Goal: Check status: Check status

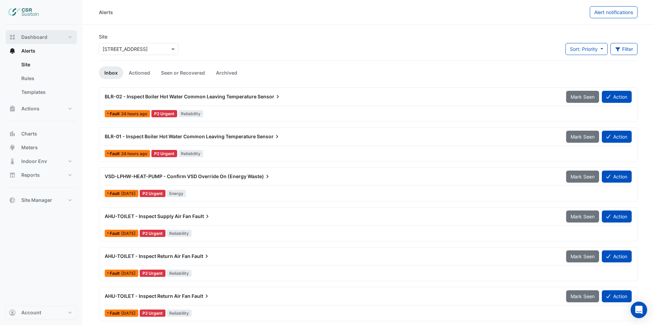
click at [37, 38] on span "Dashboard" at bounding box center [34, 37] width 26 height 7
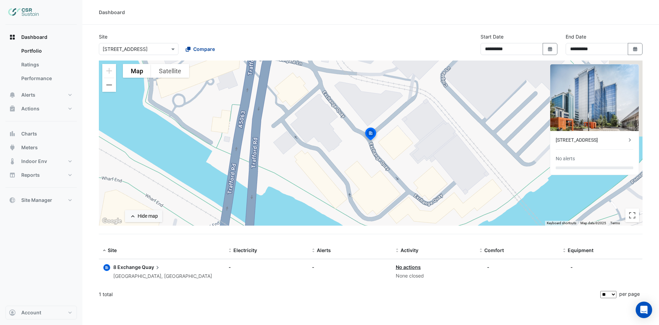
click at [200, 52] on span "Compare" at bounding box center [204, 48] width 22 height 7
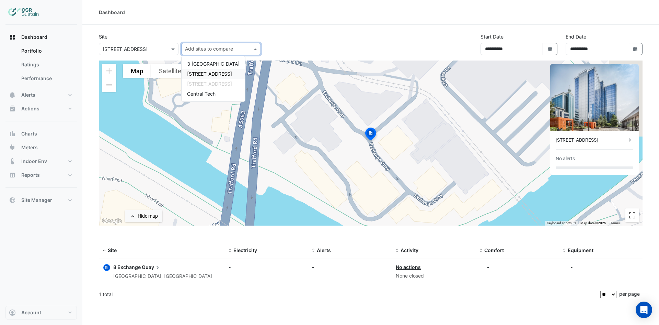
click at [193, 75] on span "[STREET_ADDRESS]" at bounding box center [209, 74] width 45 height 6
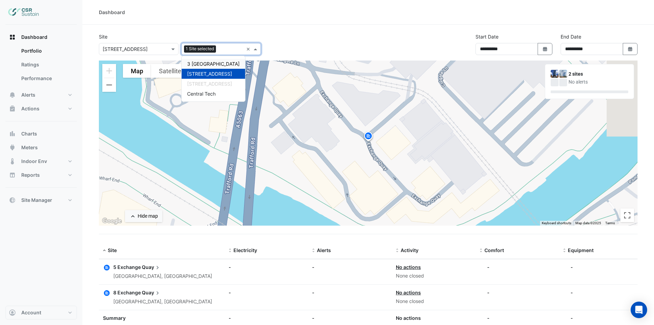
click at [362, 35] on div "**********" at bounding box center [368, 46] width 547 height 27
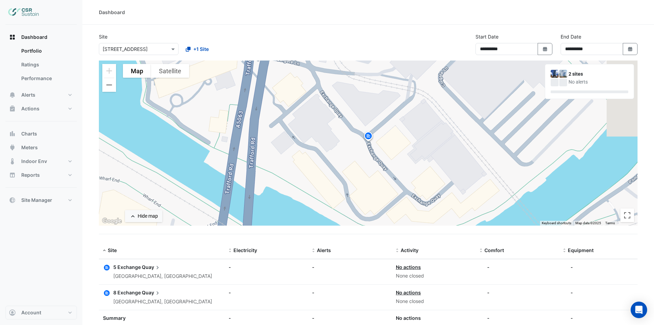
click at [557, 73] on img at bounding box center [555, 74] width 8 height 8
click at [630, 51] on icon "button" at bounding box center [630, 49] width 4 height 4
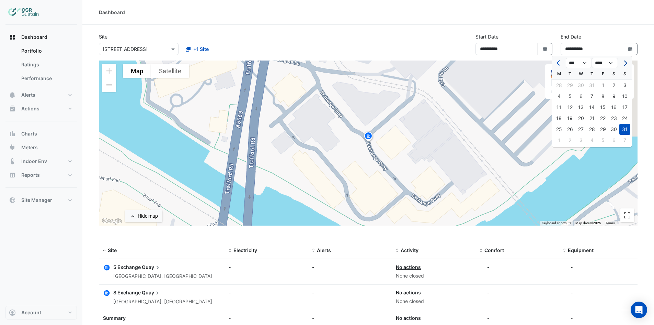
click at [625, 63] on span "Next month" at bounding box center [624, 62] width 5 height 5
select select "*"
click at [568, 129] on div "30" at bounding box center [570, 129] width 11 height 11
type input "**********"
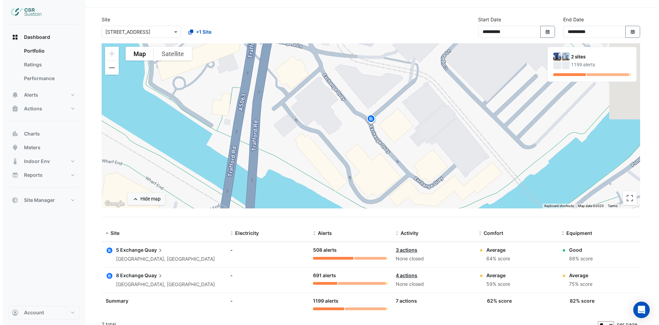
scroll to position [25, 0]
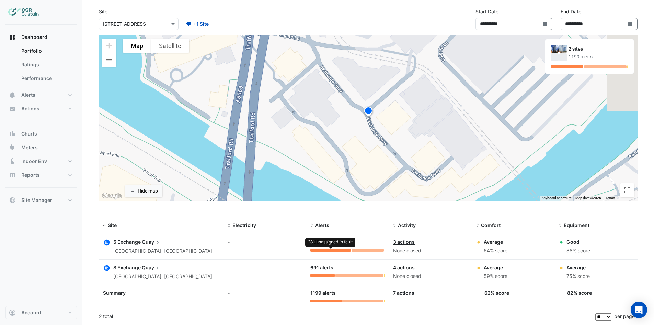
click at [313, 249] on div at bounding box center [330, 250] width 41 height 3
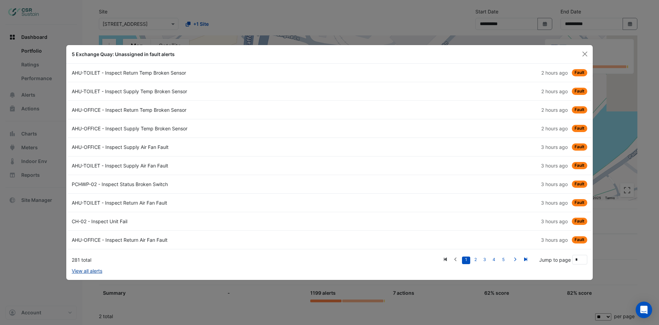
click at [94, 271] on link "View all alerts" at bounding box center [87, 270] width 31 height 7
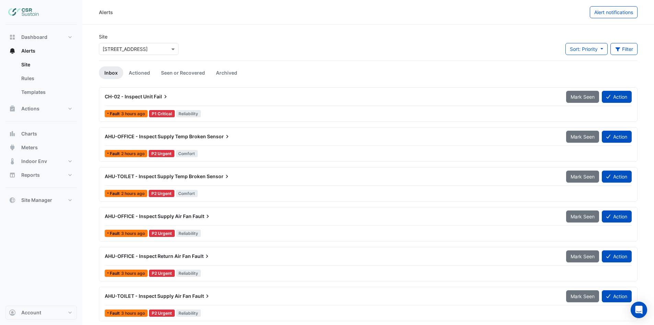
click at [141, 98] on span "CH-02 - Inspect Unit" at bounding box center [129, 96] width 48 height 6
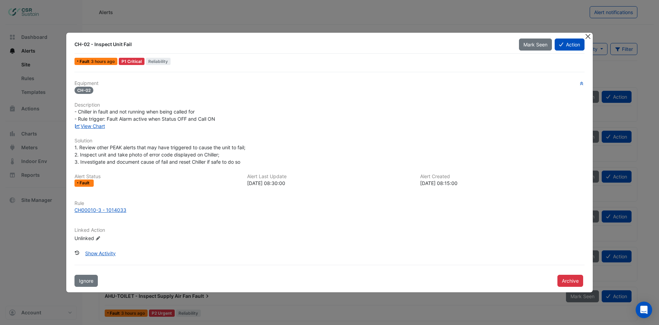
click at [589, 37] on button "Close" at bounding box center [588, 36] width 7 height 7
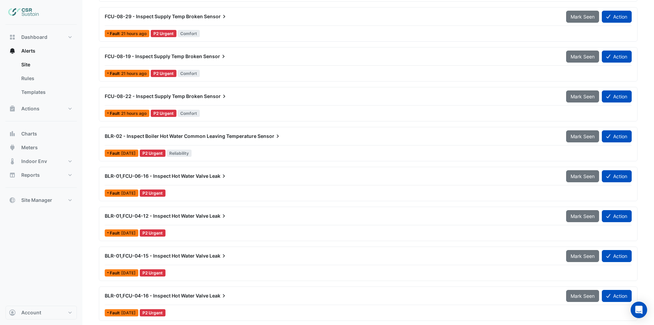
scroll to position [721, 0]
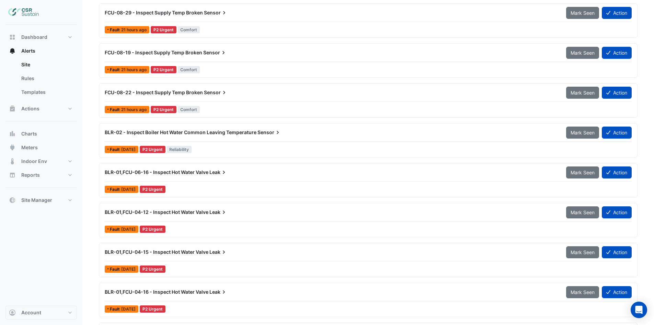
click at [235, 134] on span "BLR-02 - Inspect Boiler Hot Water Common Leaving Temperature" at bounding box center [181, 132] width 152 height 6
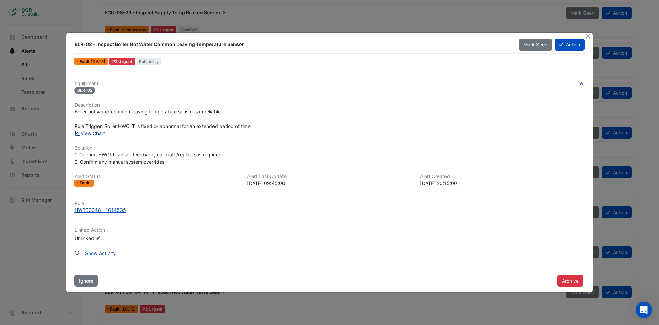
click at [102, 134] on link "View Chart" at bounding box center [90, 133] width 31 height 6
click at [589, 36] on button "Close" at bounding box center [588, 36] width 7 height 7
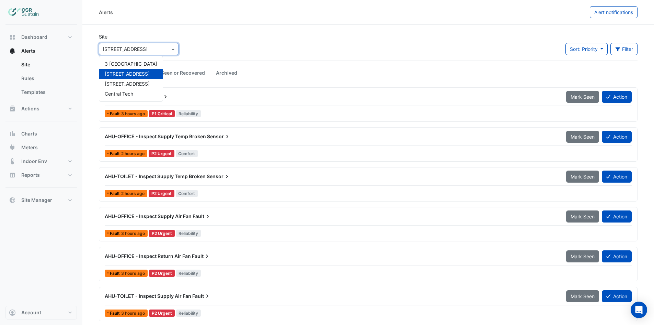
click at [163, 50] on div at bounding box center [138, 49] width 79 height 8
click at [118, 84] on span "8 Exchange Quay" at bounding box center [127, 84] width 45 height 6
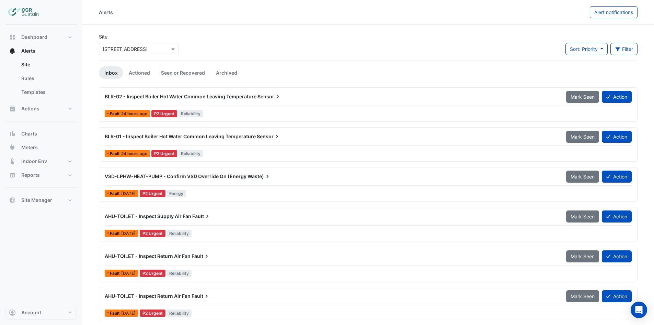
click at [167, 177] on span "VSD-LPHW-HEAT-PUMP - Confirm VSD Override On (Energy" at bounding box center [176, 176] width 142 height 6
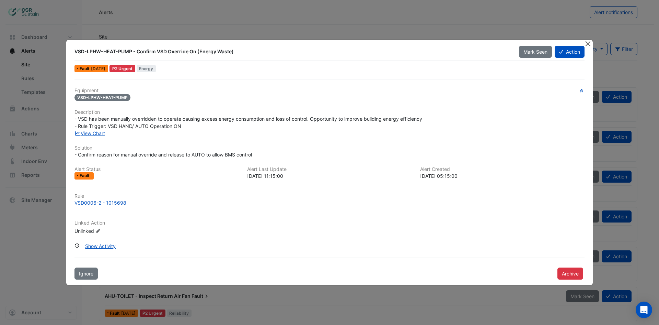
click at [590, 46] on button "Close" at bounding box center [588, 43] width 7 height 7
